Goal: Task Accomplishment & Management: Complete application form

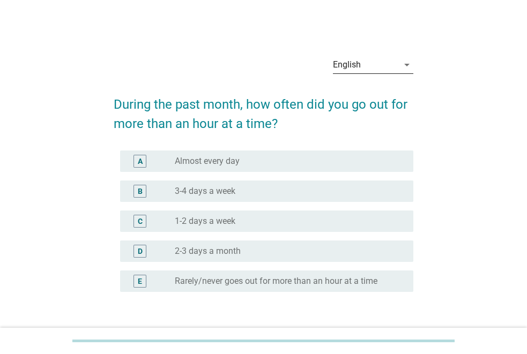
click at [384, 62] on div "English" at bounding box center [365, 64] width 65 height 17
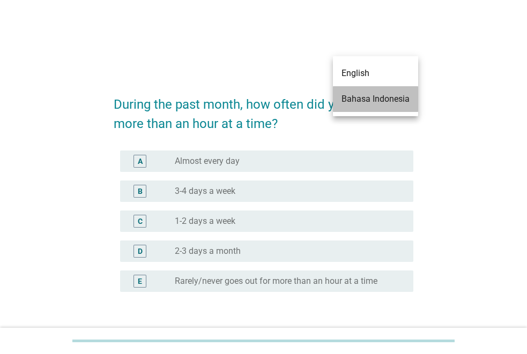
click at [368, 102] on div "Bahasa Indonesia" at bounding box center [375, 99] width 68 height 13
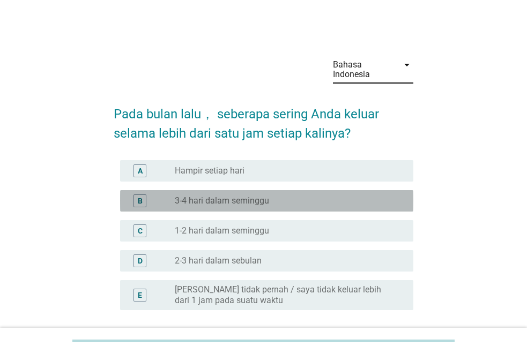
click at [259, 206] on label "3-4 hari dalam seminggu" at bounding box center [222, 201] width 94 height 11
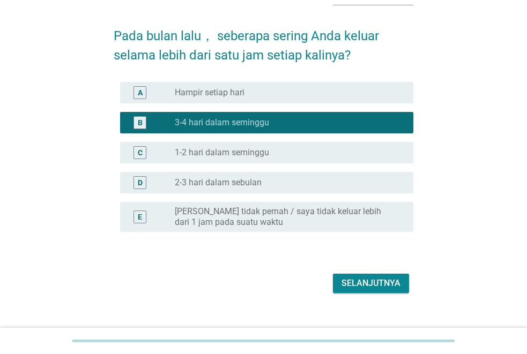
scroll to position [94, 0]
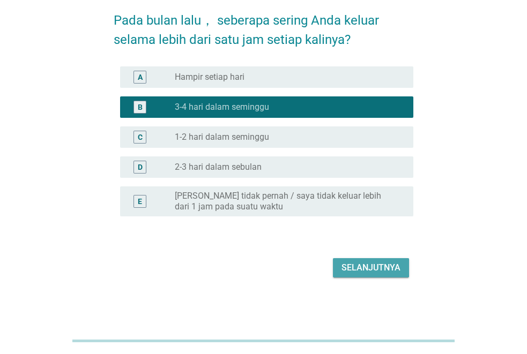
click at [351, 271] on div "Selanjutnya" at bounding box center [370, 267] width 59 height 13
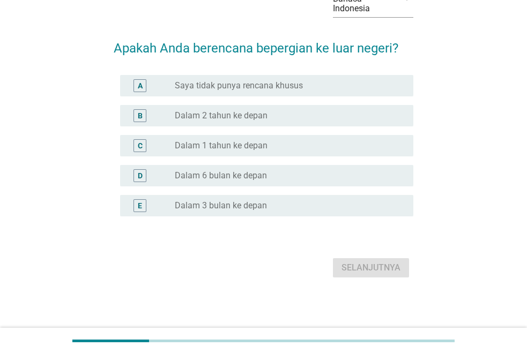
scroll to position [0, 0]
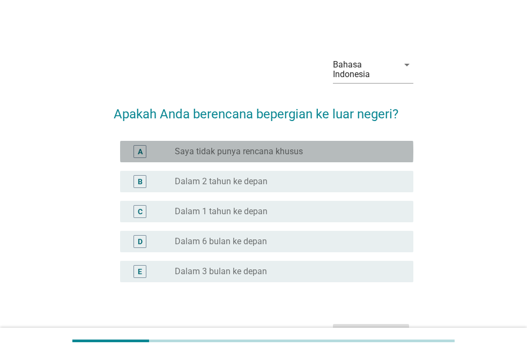
click at [154, 157] on div "A" at bounding box center [152, 151] width 46 height 13
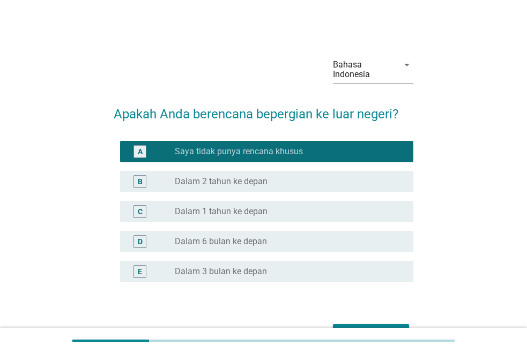
scroll to position [66, 0]
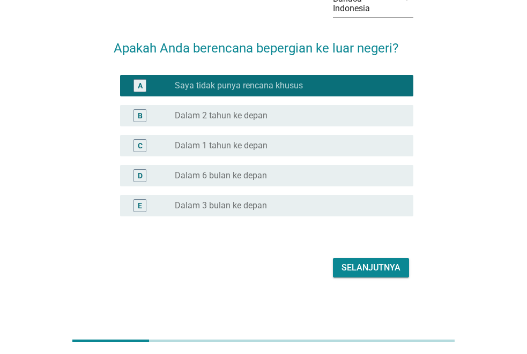
click at [359, 279] on div "Selanjutnya" at bounding box center [264, 268] width 300 height 26
click at [363, 270] on div "Selanjutnya" at bounding box center [370, 267] width 59 height 13
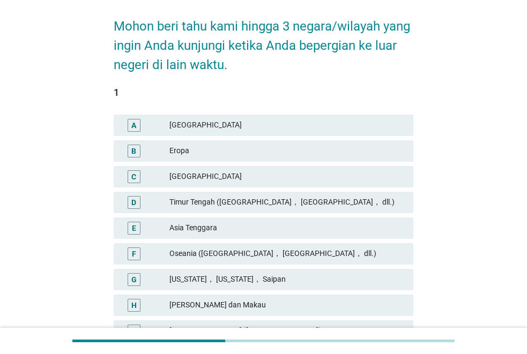
scroll to position [107, 0]
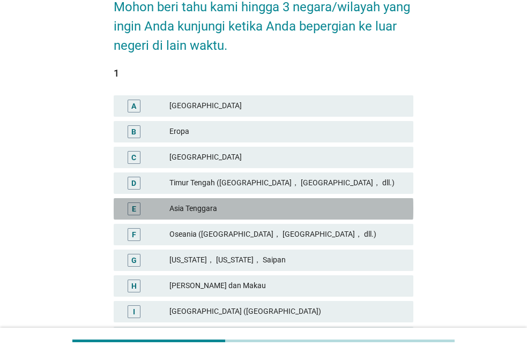
click at [216, 205] on div "Asia Tenggara" at bounding box center [286, 209] width 235 height 13
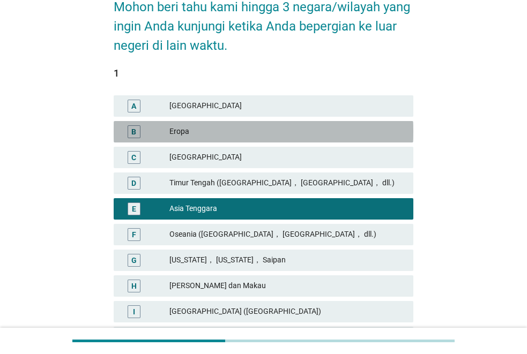
click at [213, 132] on div "Eropa" at bounding box center [286, 131] width 235 height 13
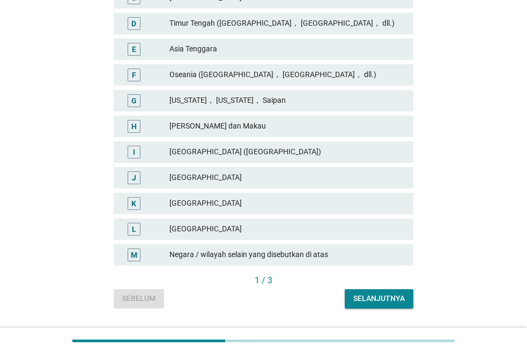
scroll to position [295, 0]
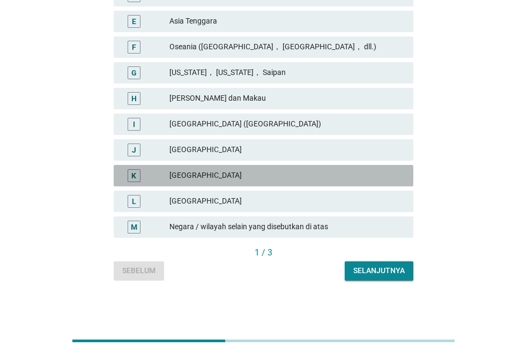
click at [205, 171] on div "[GEOGRAPHIC_DATA]" at bounding box center [286, 175] width 235 height 13
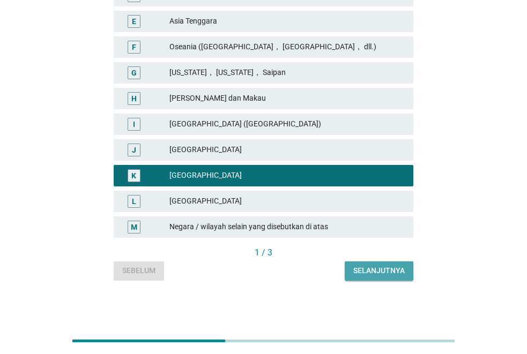
click at [372, 270] on div "Selanjutnya" at bounding box center [378, 270] width 51 height 11
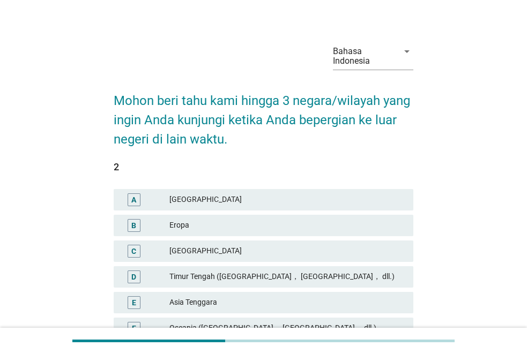
scroll to position [0, 0]
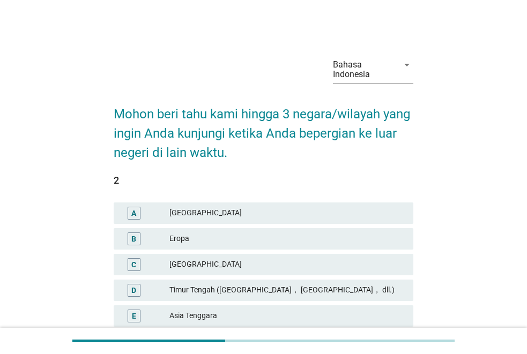
click at [245, 240] on div "Eropa" at bounding box center [286, 239] width 235 height 13
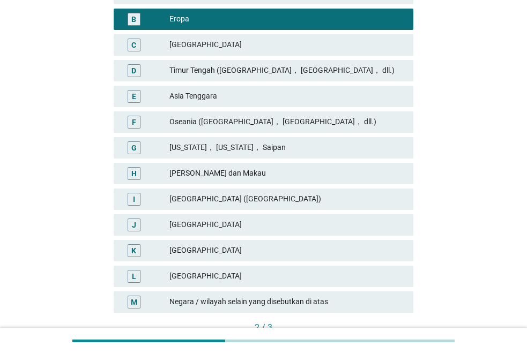
scroll to position [268, 0]
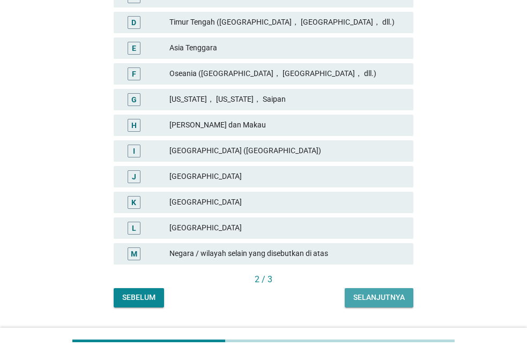
click at [384, 293] on div "Selanjutnya" at bounding box center [378, 297] width 51 height 11
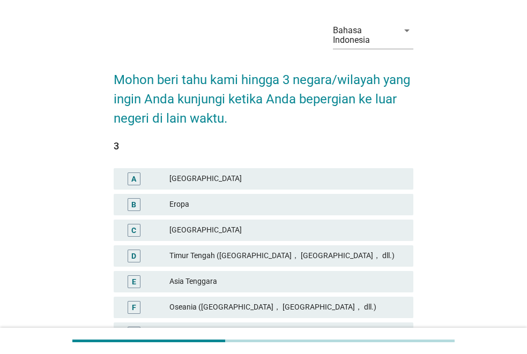
scroll to position [54, 0]
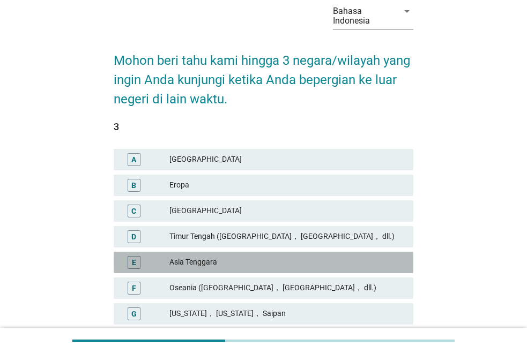
click at [279, 257] on div "Asia Tenggara" at bounding box center [286, 262] width 235 height 13
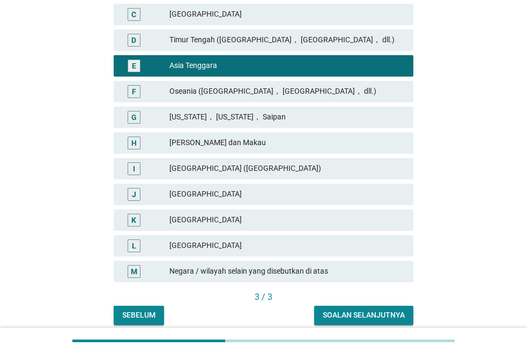
scroll to position [268, 0]
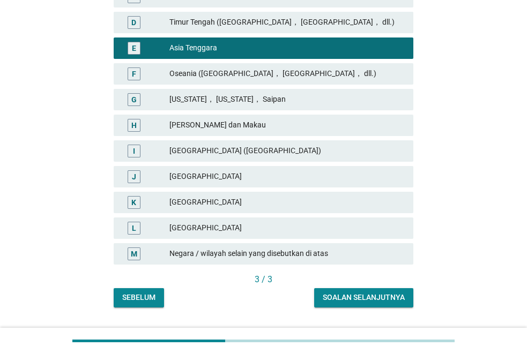
click at [362, 294] on div "Soalan selanjutnya" at bounding box center [364, 297] width 82 height 11
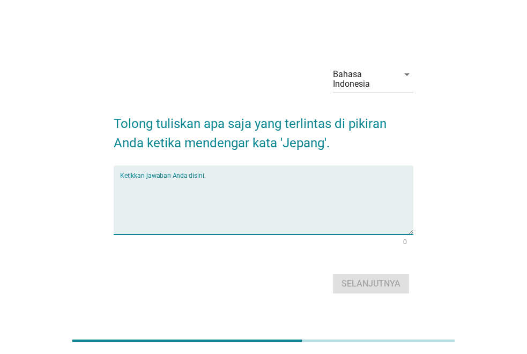
click at [251, 206] on textarea "Ketikkan jawaban Anda disini." at bounding box center [266, 206] width 293 height 56
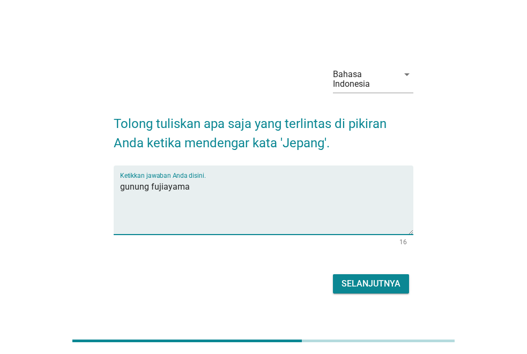
type textarea "gunung fujiayama"
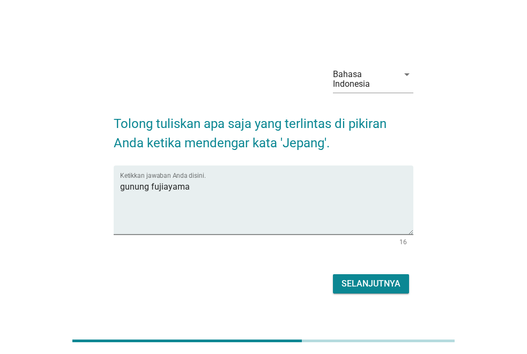
click at [405, 290] on button "Selanjutnya" at bounding box center [371, 283] width 76 height 19
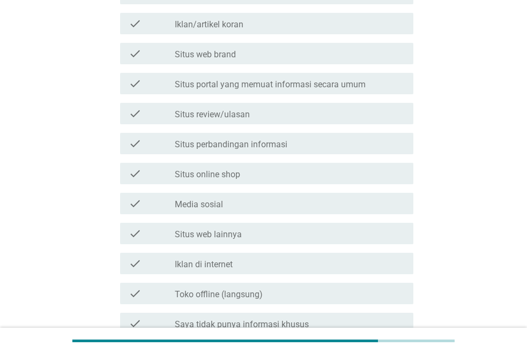
scroll to position [321, 0]
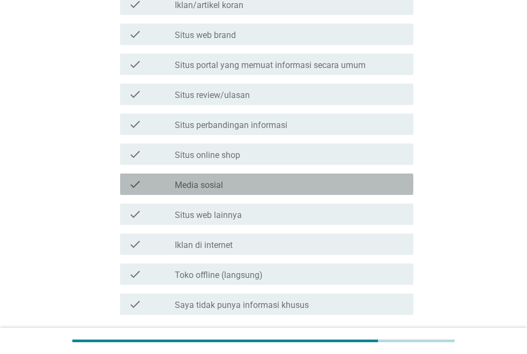
click at [263, 181] on div "check_box_outline_blank Media sosial" at bounding box center [290, 184] width 230 height 13
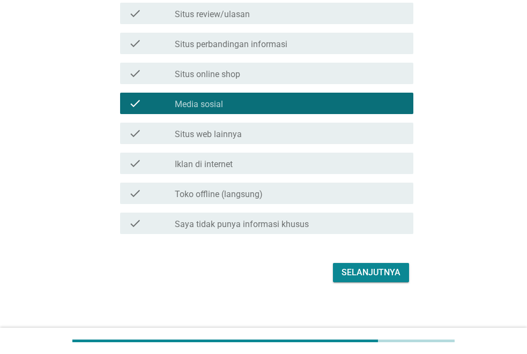
scroll to position [407, 0]
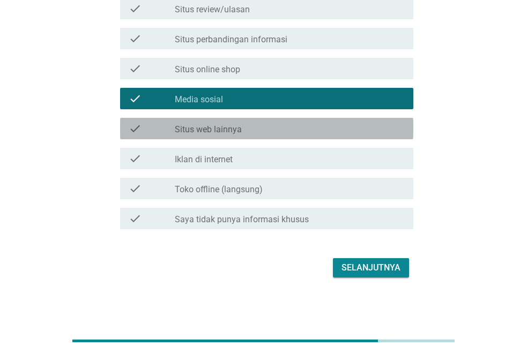
click at [267, 125] on div "check_box_outline_blank Situs web lainnya" at bounding box center [290, 128] width 230 height 13
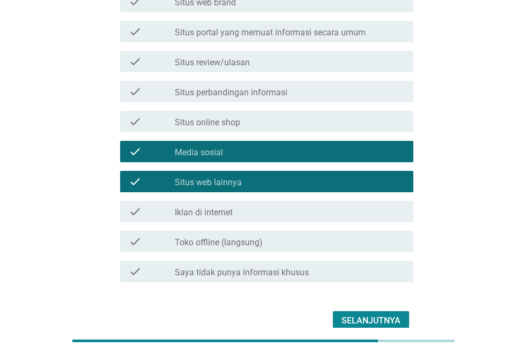
scroll to position [354, 0]
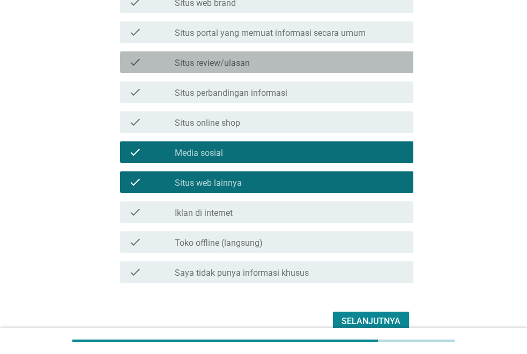
click at [259, 71] on div "check check_box_outline_blank Situs review/ulasan" at bounding box center [266, 61] width 293 height 21
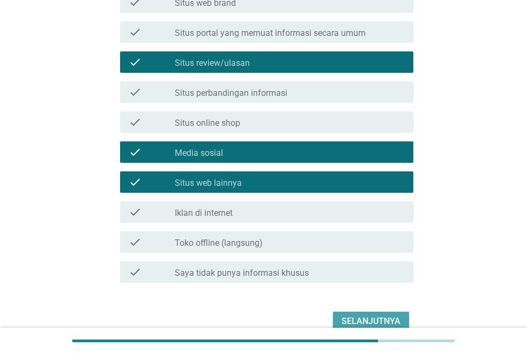
click at [345, 327] on div "Selanjutnya" at bounding box center [370, 321] width 59 height 13
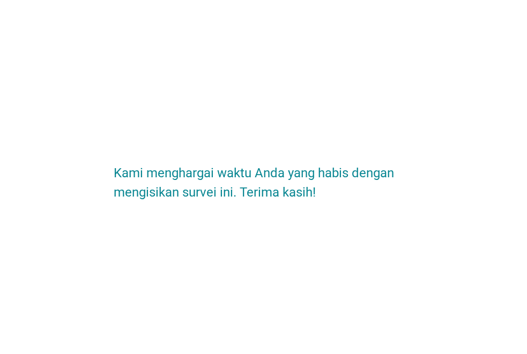
scroll to position [0, 0]
